Goal: Task Accomplishment & Management: Complete application form

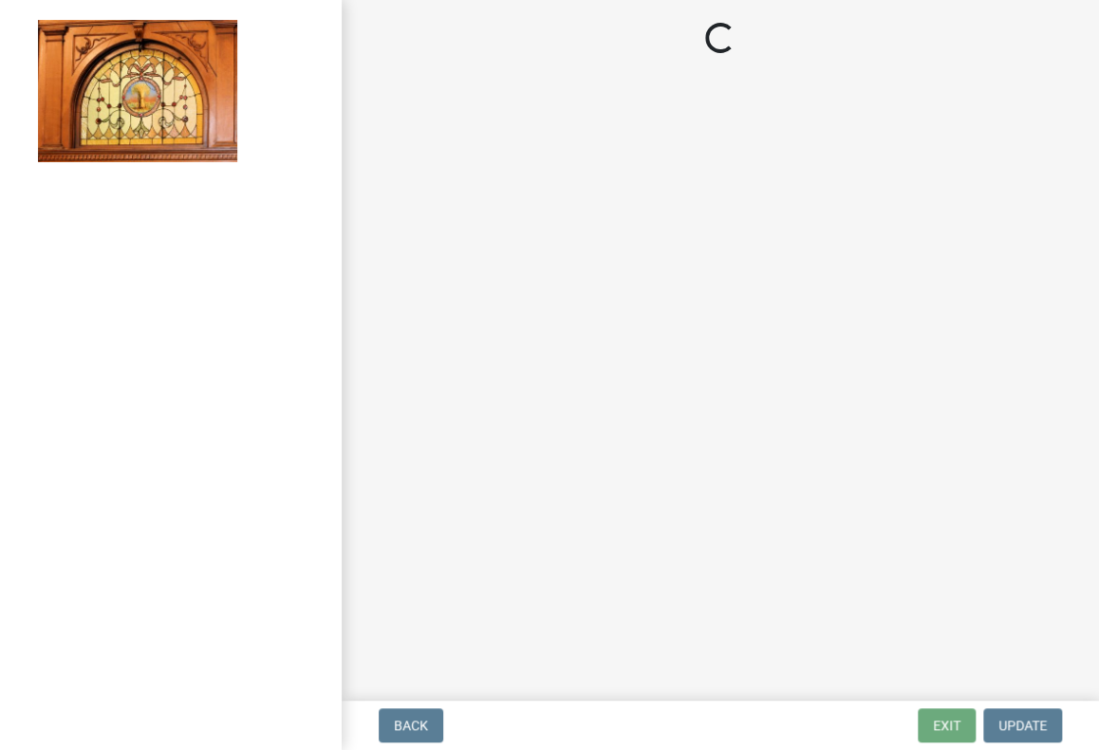
select select "3: 3"
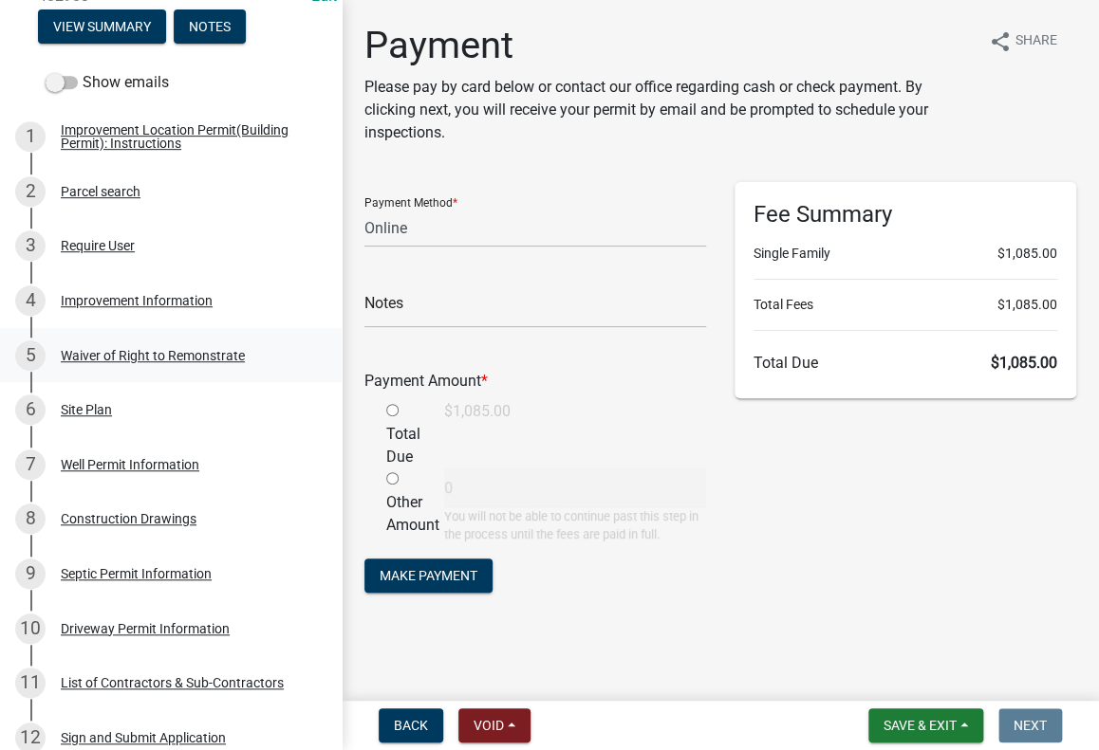
scroll to position [285, 0]
click at [83, 416] on div "Site Plan" at bounding box center [86, 409] width 51 height 13
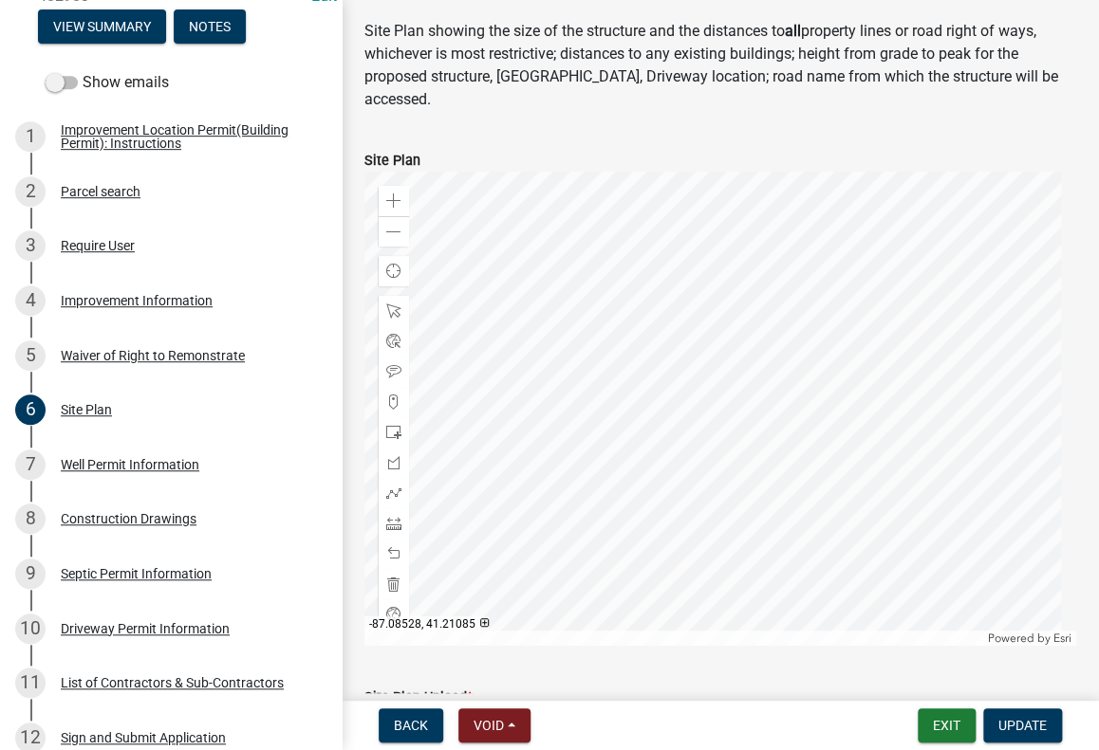
scroll to position [181, 0]
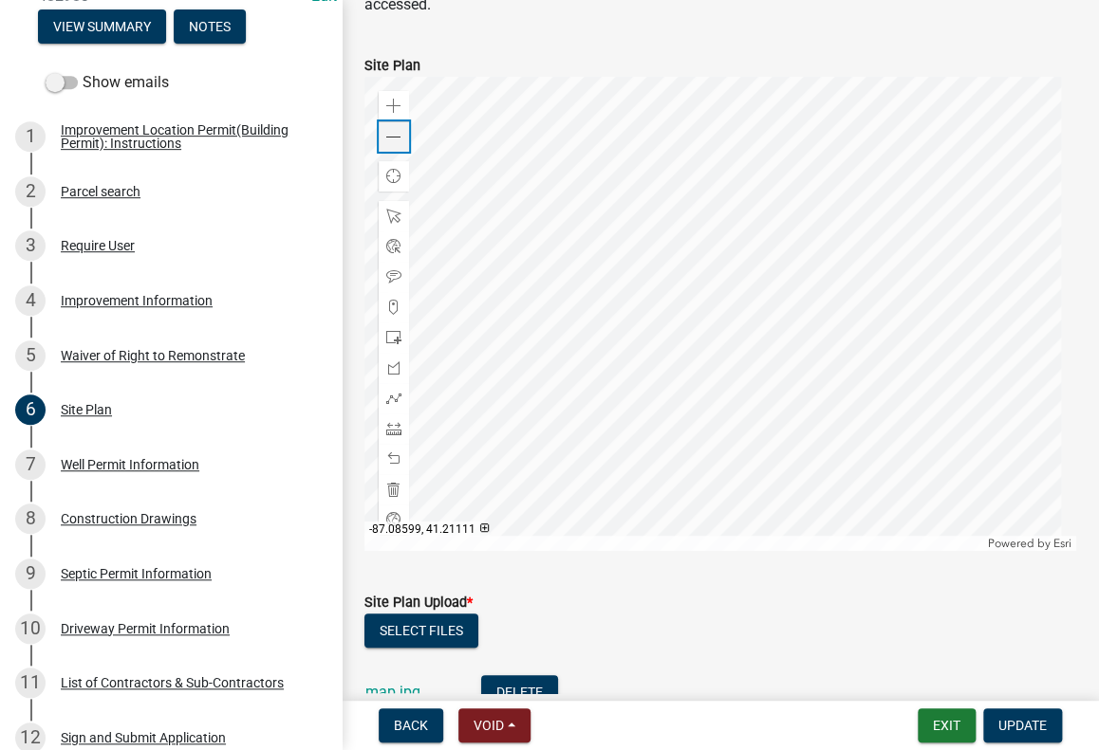
click at [397, 130] on span at bounding box center [393, 137] width 15 height 15
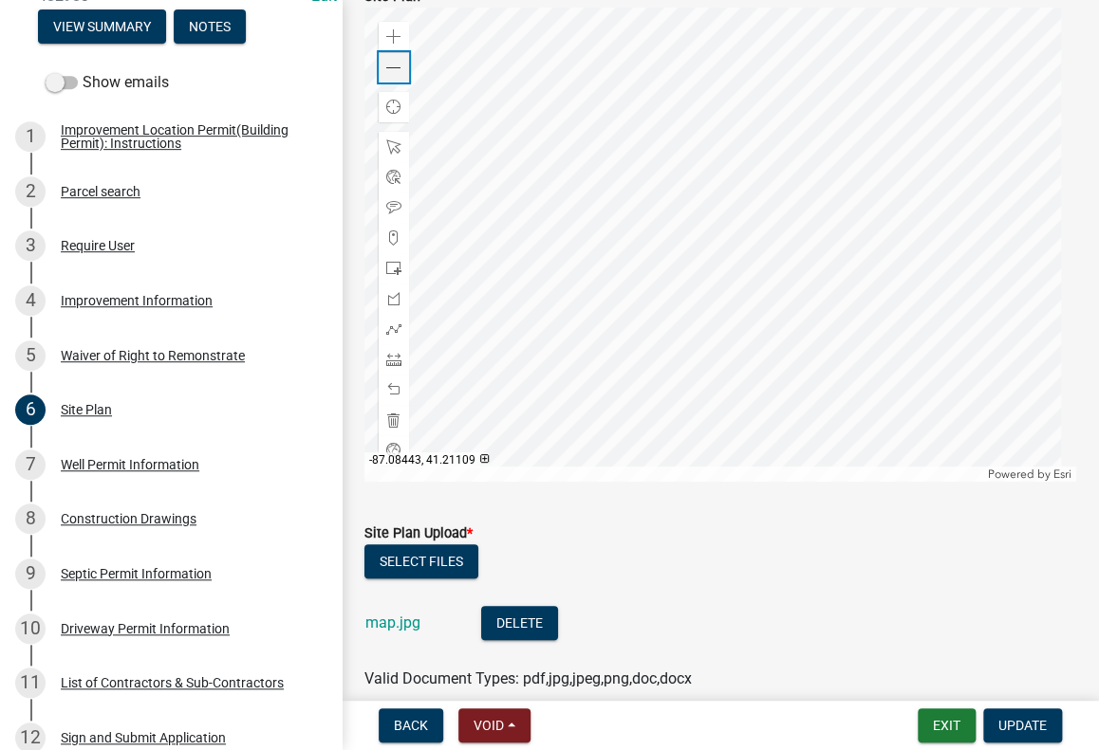
scroll to position [276, 0]
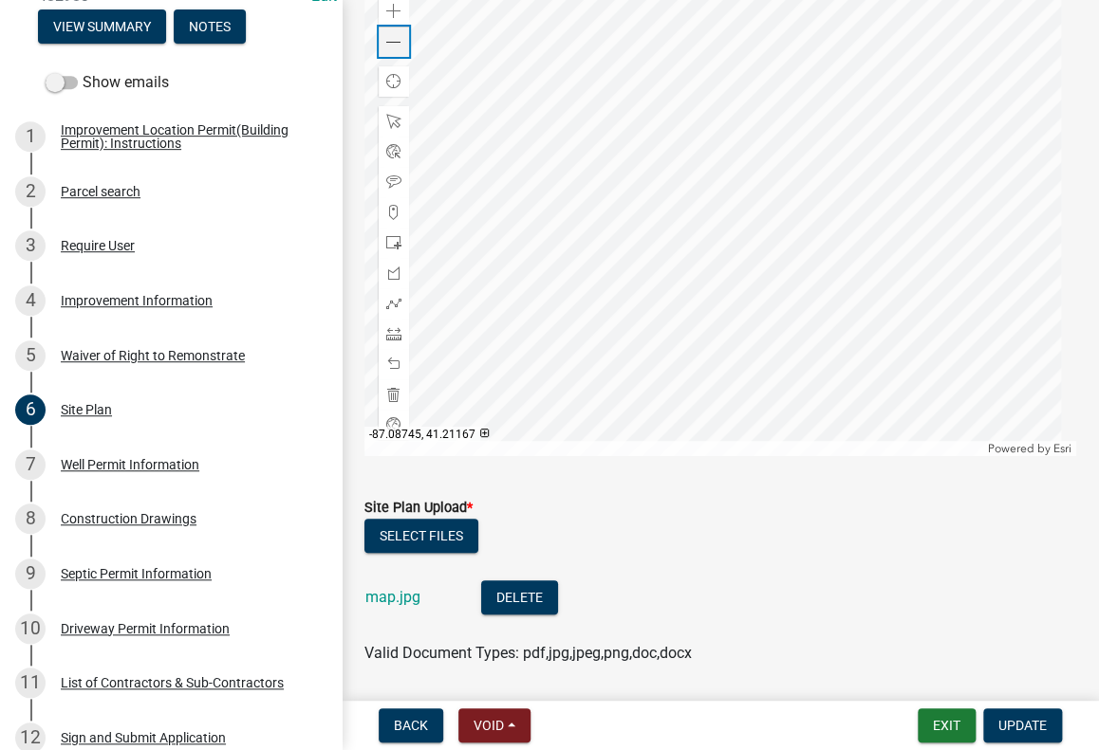
click at [391, 35] on span at bounding box center [393, 42] width 15 height 15
click at [778, 310] on div at bounding box center [719, 219] width 711 height 474
drag, startPoint x: 388, startPoint y: 14, endPoint x: 399, endPoint y: 29, distance: 19.0
click at [388, 35] on span at bounding box center [393, 42] width 15 height 15
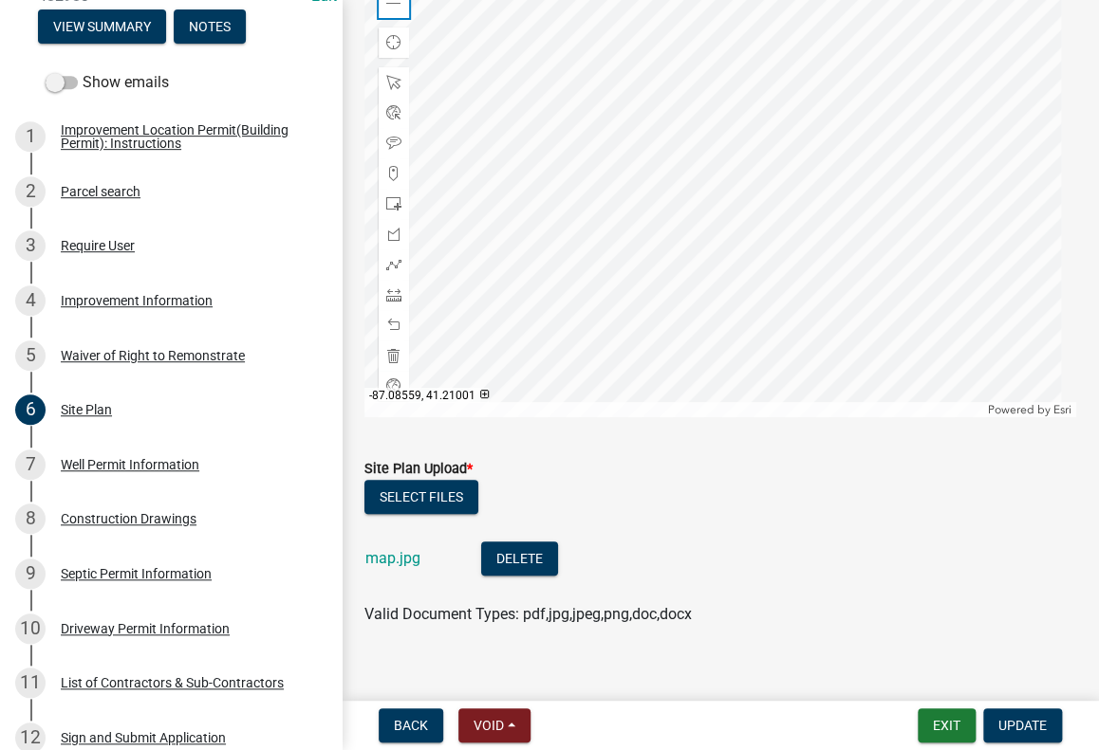
scroll to position [220, 0]
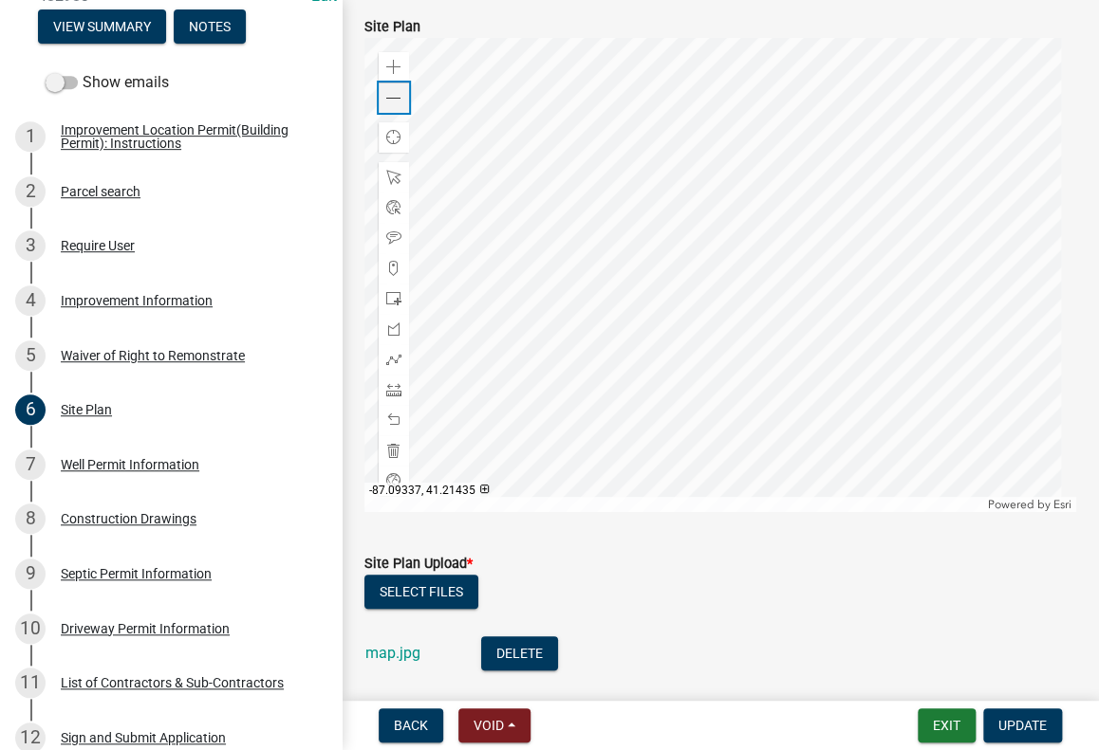
click at [394, 91] on span at bounding box center [393, 98] width 15 height 15
click at [408, 644] on link "map.jpg" at bounding box center [392, 653] width 55 height 18
click at [124, 471] on div "Well Permit Information" at bounding box center [130, 464] width 139 height 13
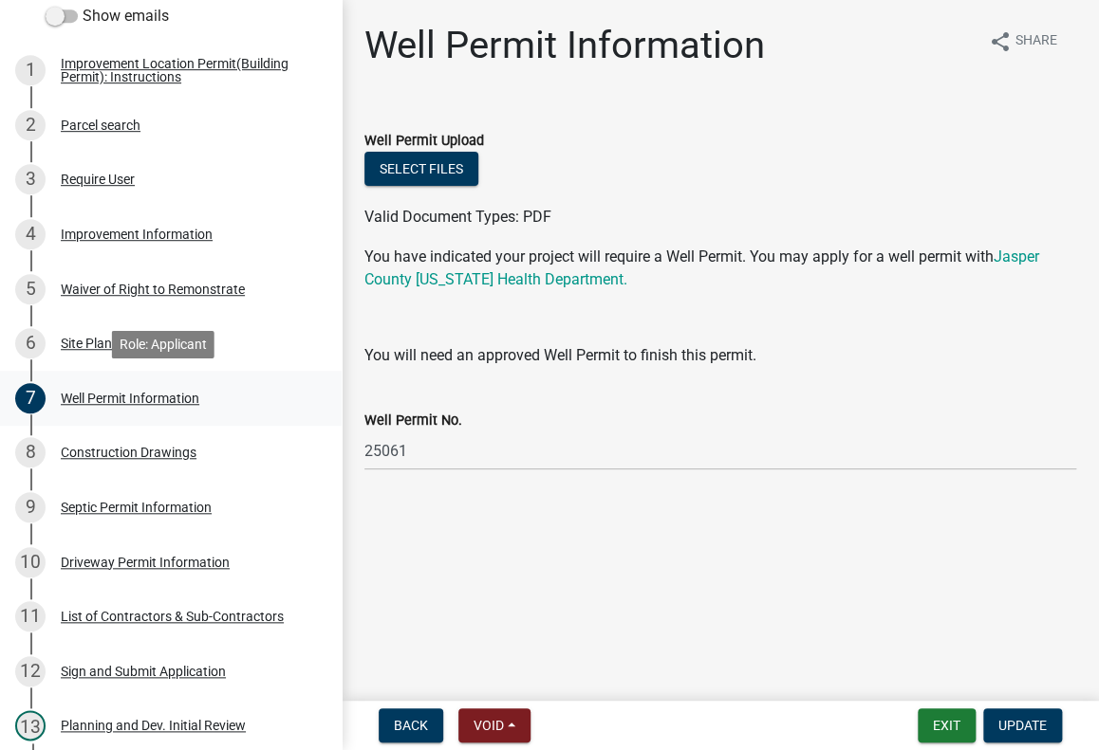
scroll to position [379, 0]
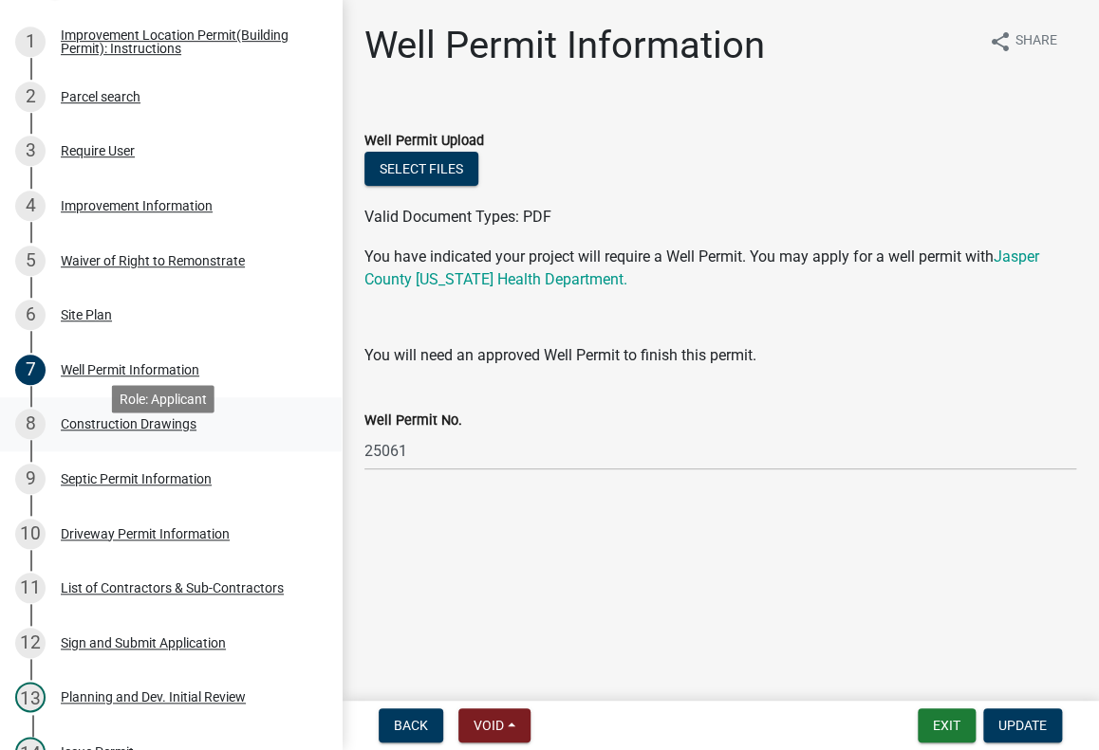
click at [102, 431] on div "Construction Drawings" at bounding box center [129, 423] width 136 height 13
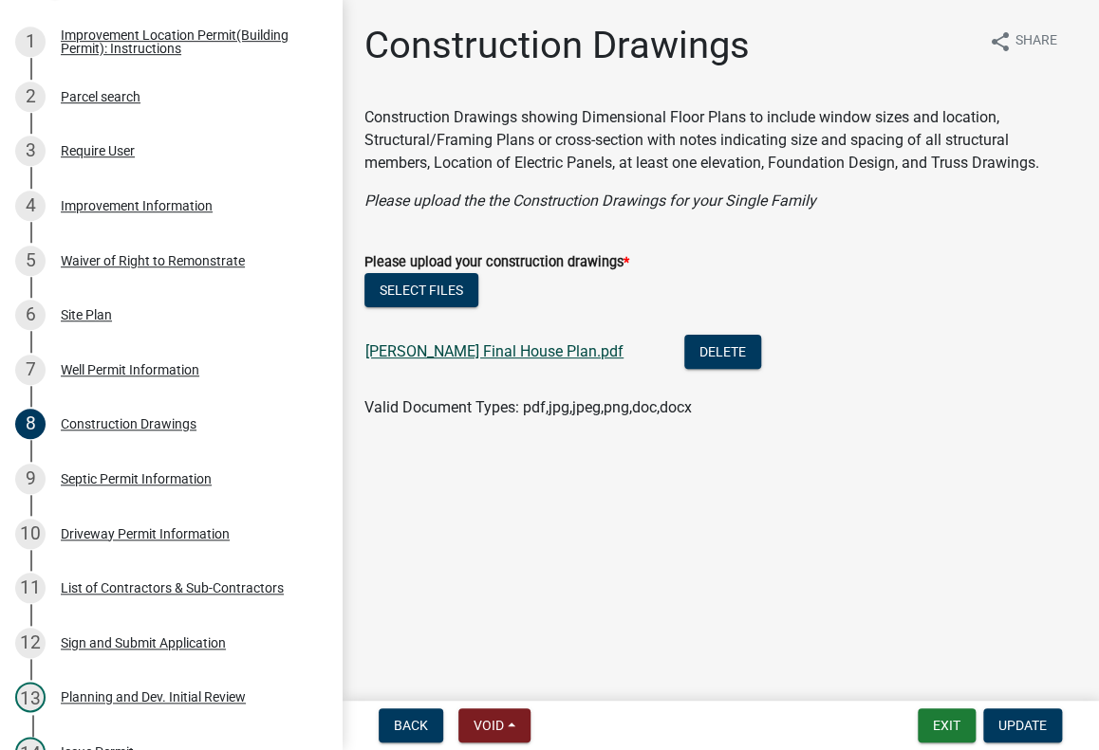
click at [442, 352] on link "[PERSON_NAME] Final House Plan.pdf" at bounding box center [494, 351] width 258 height 18
click at [192, 595] on div "List of Contractors & Sub-Contractors" at bounding box center [172, 588] width 223 height 13
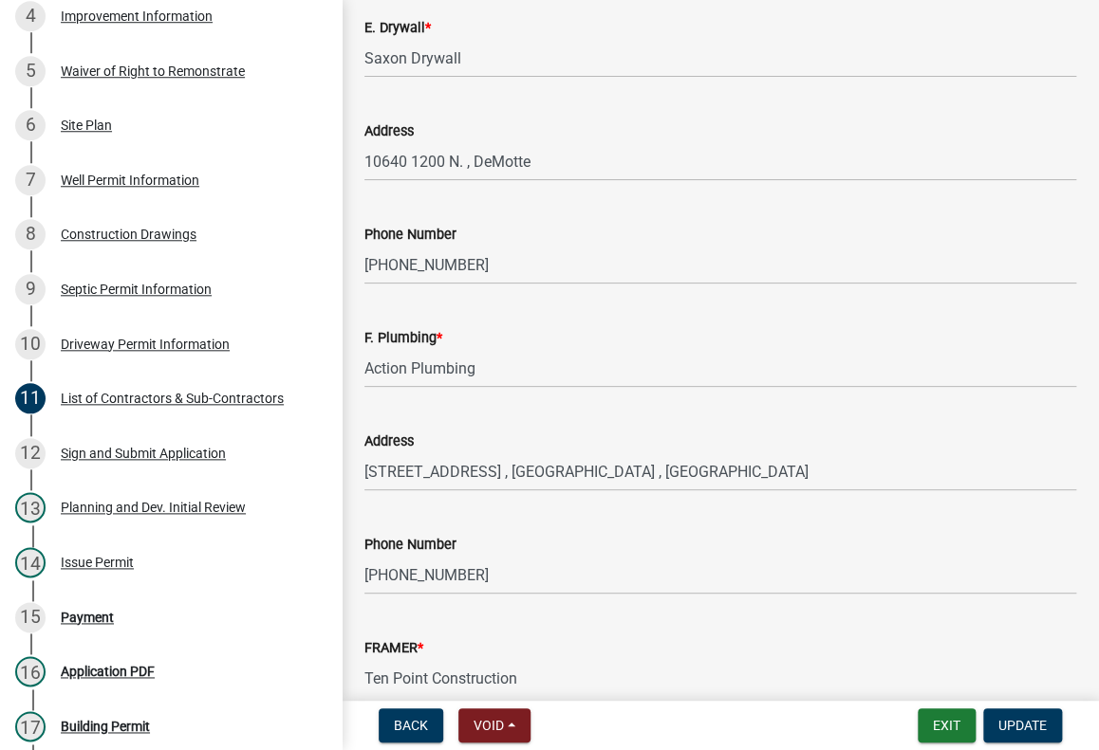
scroll to position [1981, 0]
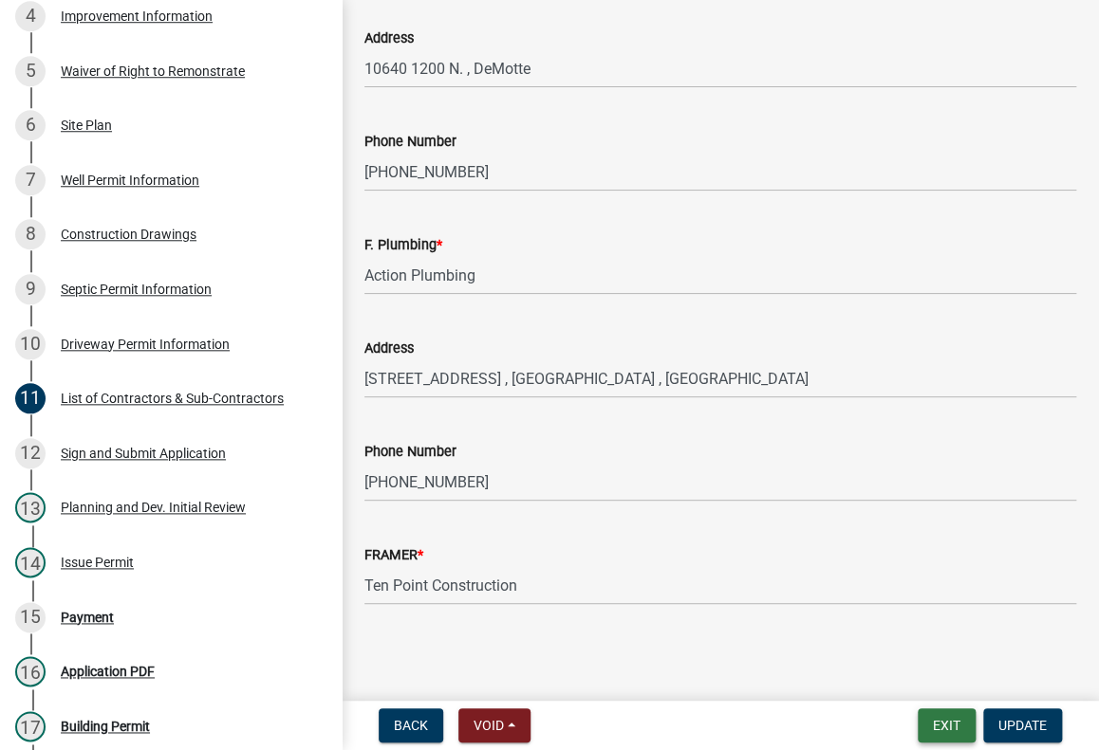
click at [941, 728] on button "Exit" at bounding box center [946, 726] width 58 height 34
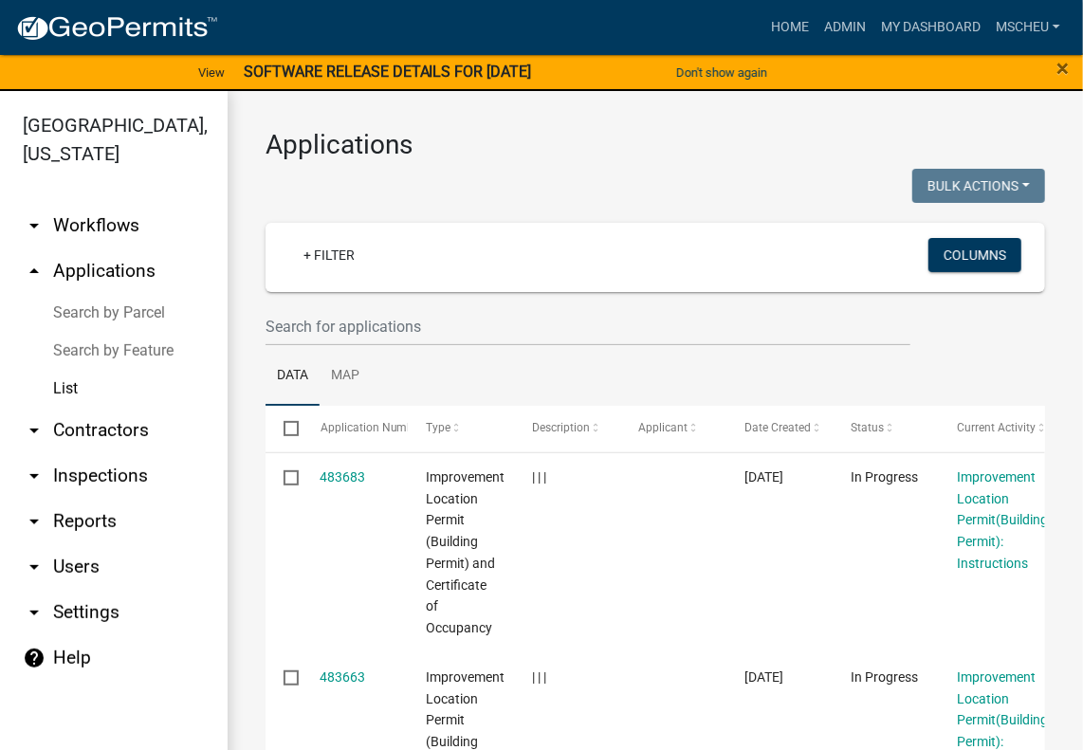
click at [412, 67] on strong "SOFTWARE RELEASE DETAILS FOR [DATE]" at bounding box center [388, 72] width 288 height 18
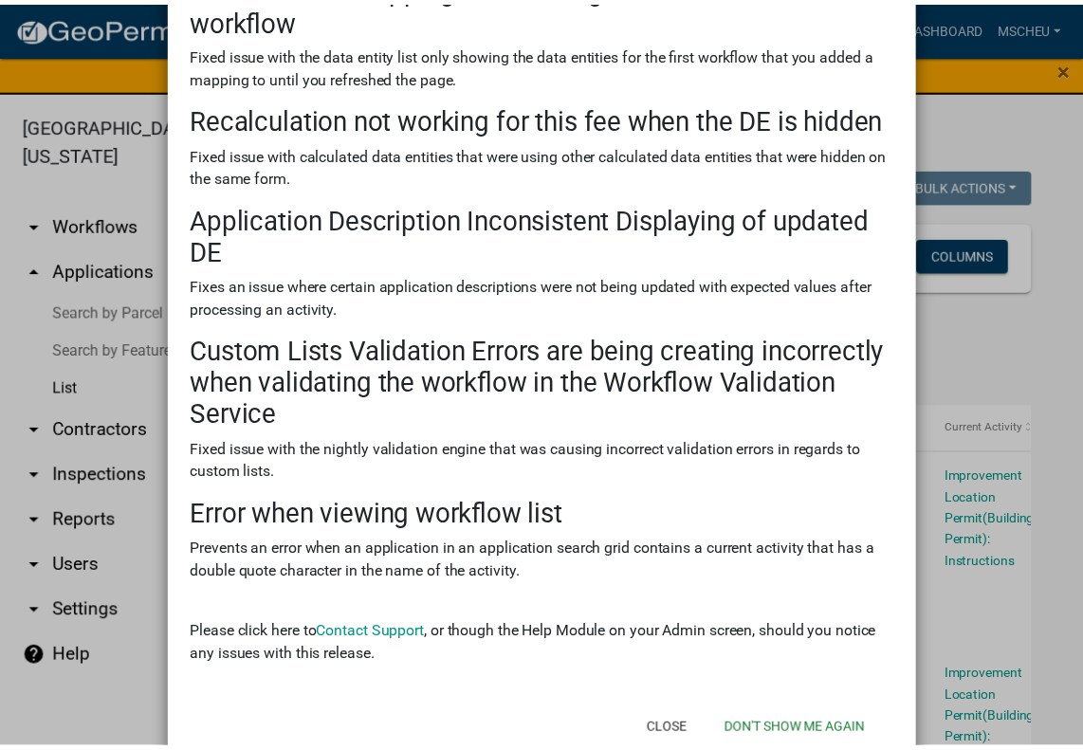
scroll to position [330, 0]
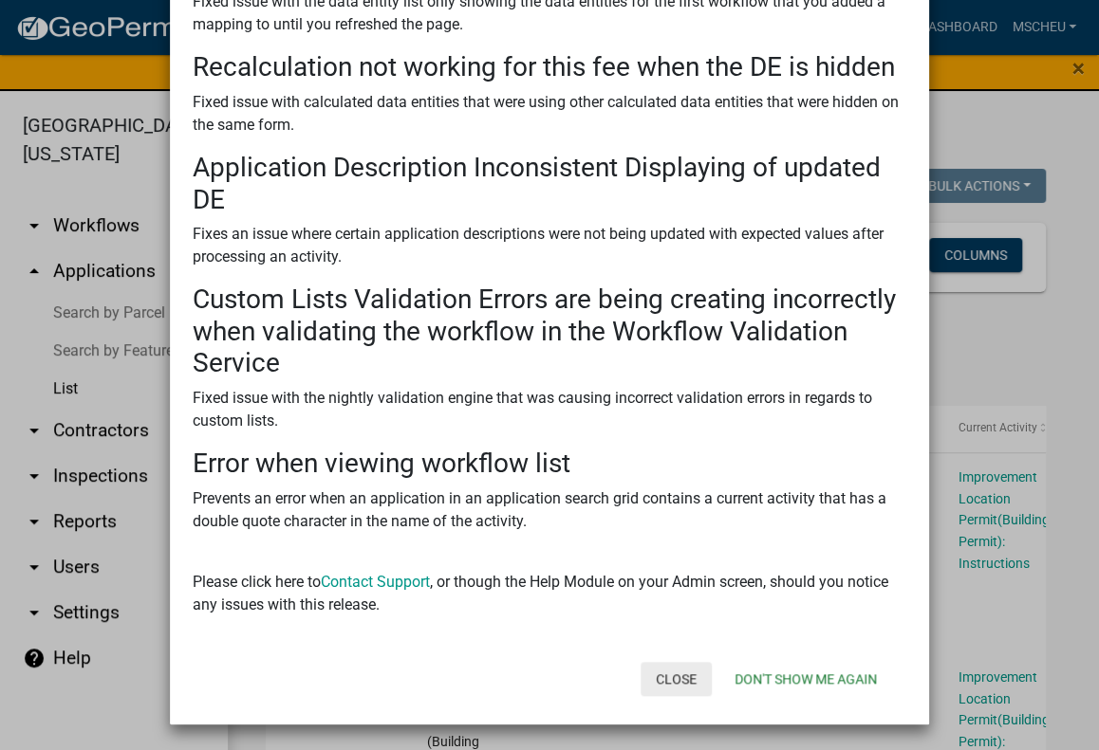
click at [669, 680] on button "Close" at bounding box center [675, 679] width 71 height 34
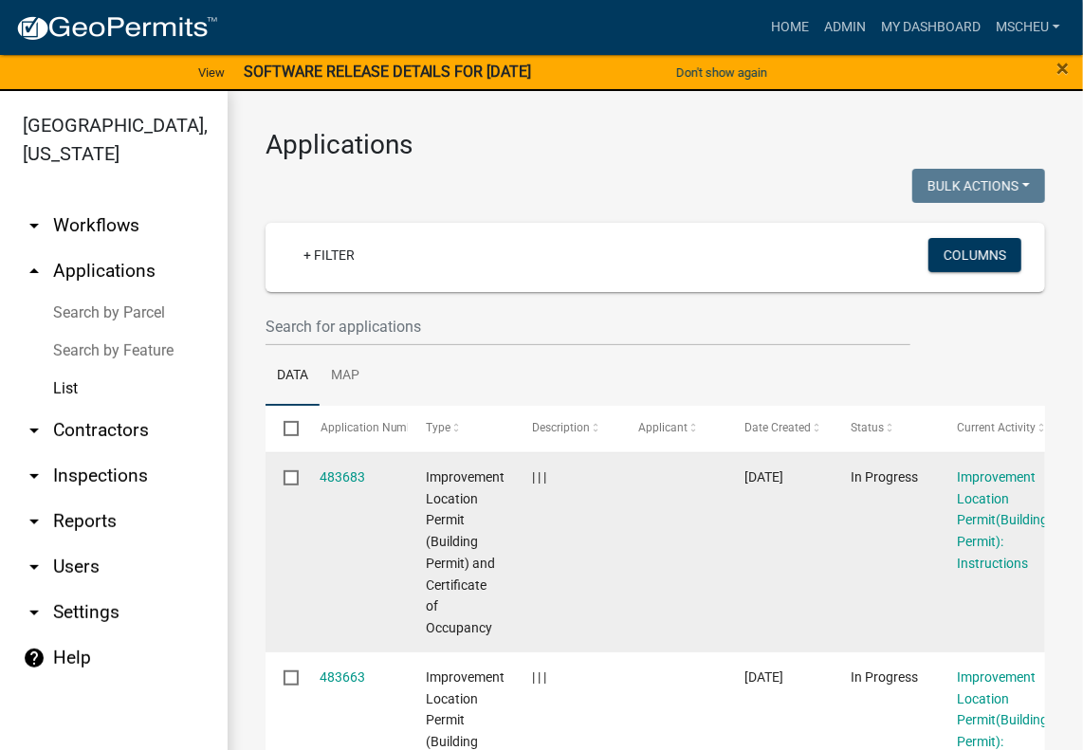
scroll to position [95, 0]
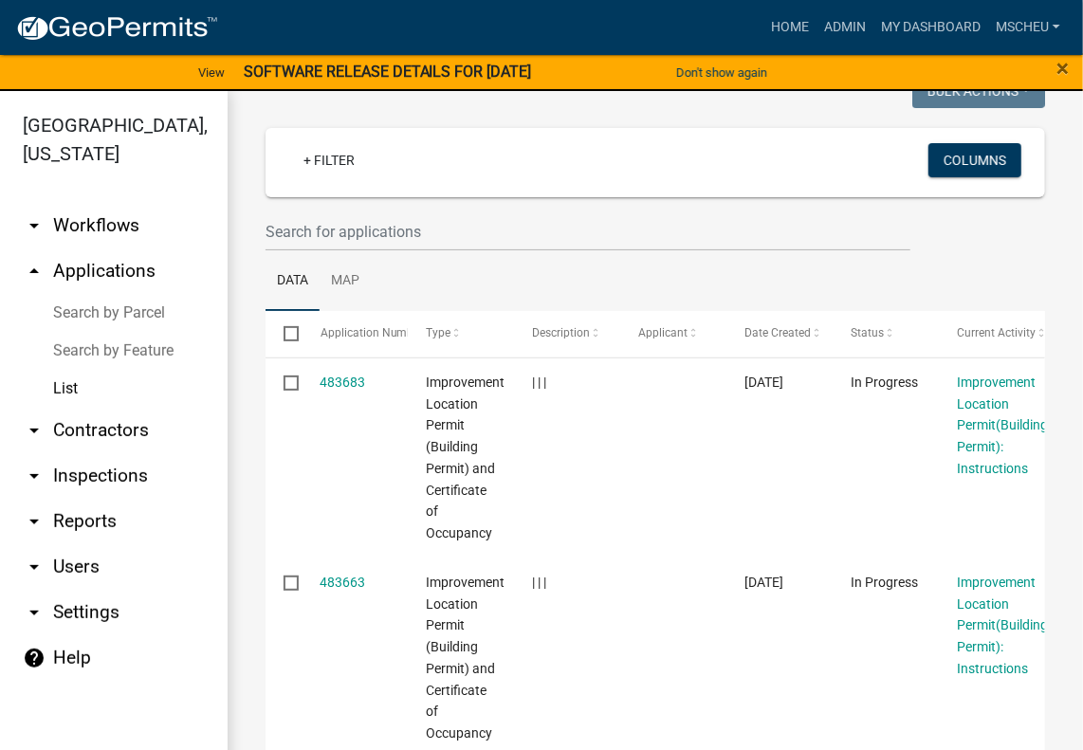
click at [79, 230] on link "arrow_drop_down Workflows" at bounding box center [114, 226] width 228 height 46
